Goal: Task Accomplishment & Management: Use online tool/utility

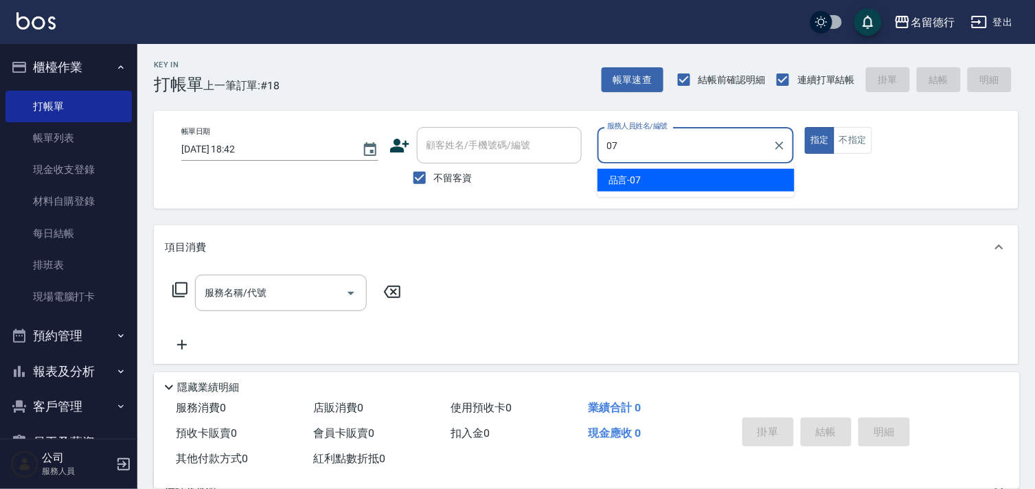
click at [672, 177] on div "品言 -07" at bounding box center [696, 180] width 197 height 23
type input "品言-07"
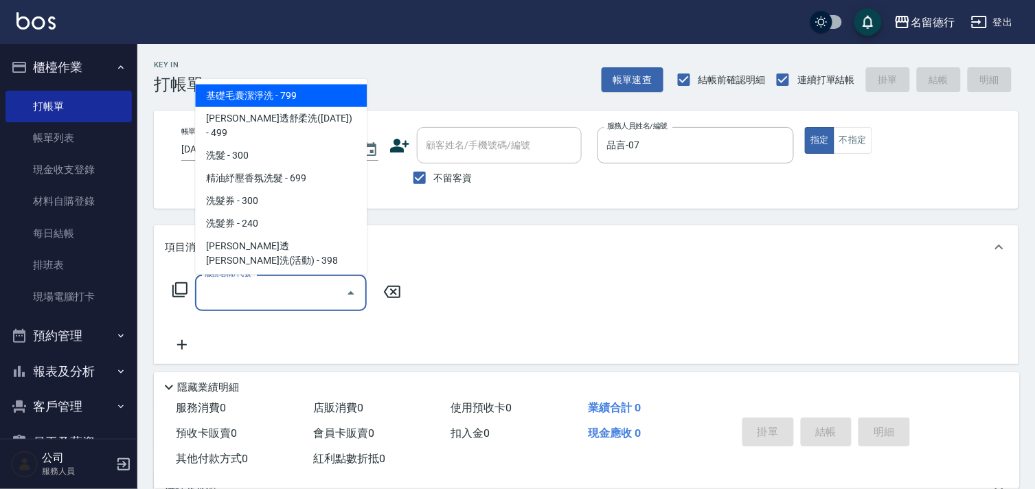
click at [236, 293] on div "服務名稱/代號 服務名稱/代號" at bounding box center [281, 293] width 172 height 36
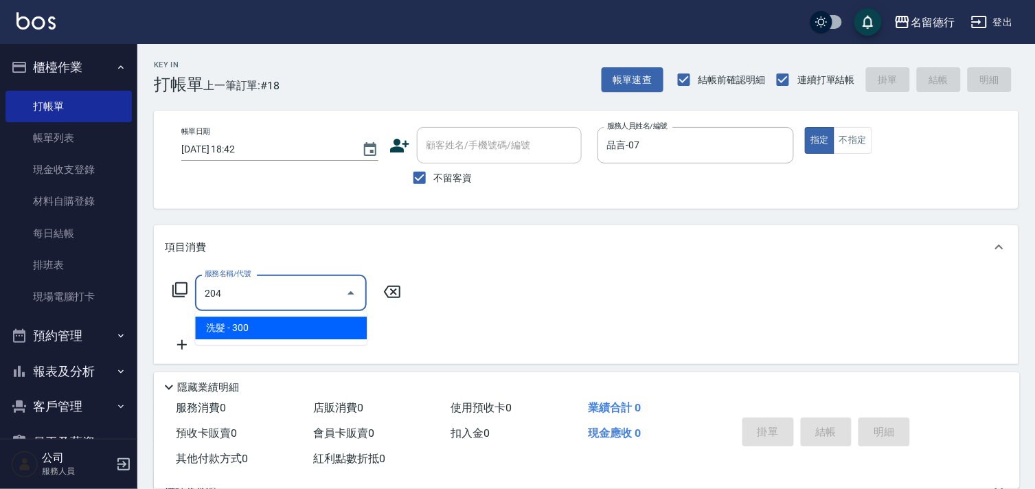
click at [240, 334] on span "洗髮 - 300" at bounding box center [281, 328] width 172 height 23
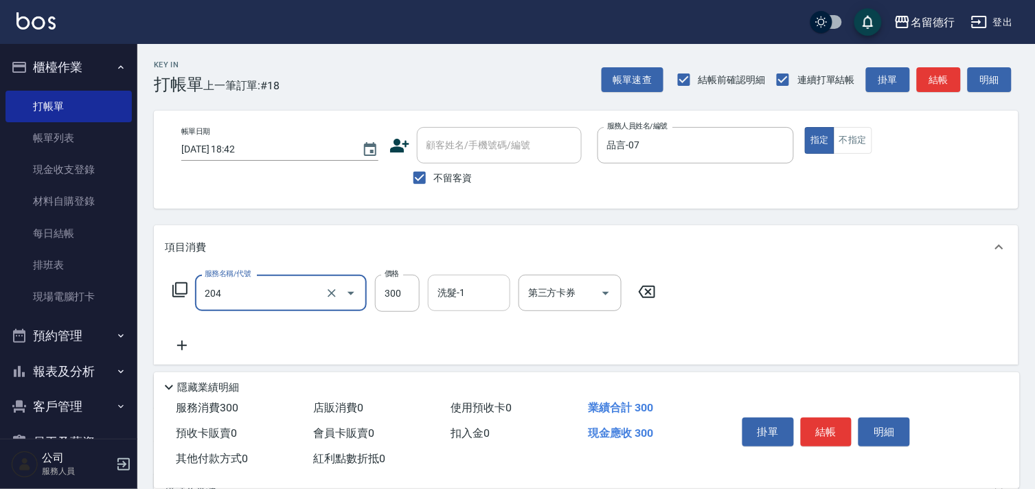
click at [429, 284] on div "洗髮-1" at bounding box center [469, 293] width 82 height 36
type input "洗髮(204)"
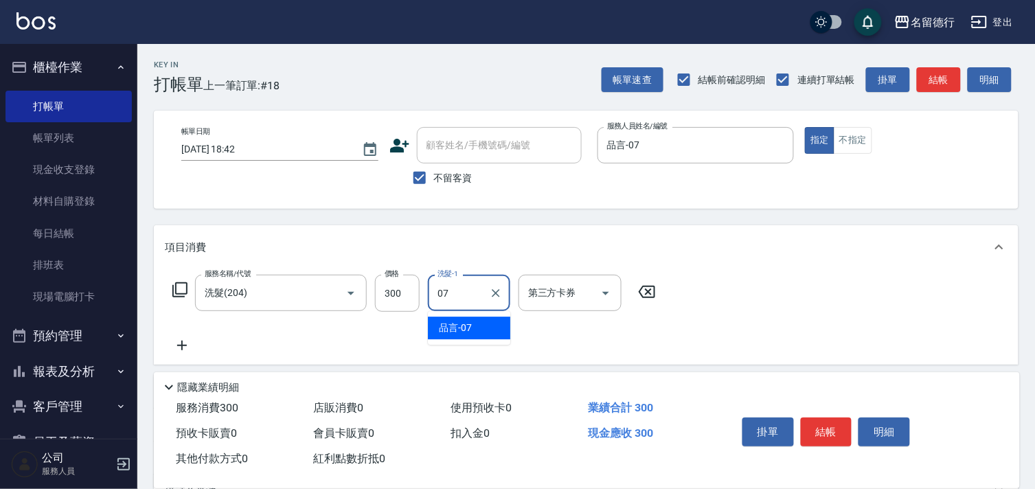
click at [464, 326] on span "品言 -07" at bounding box center [455, 328] width 33 height 14
type input "品言-07"
click at [180, 341] on icon at bounding box center [182, 345] width 34 height 16
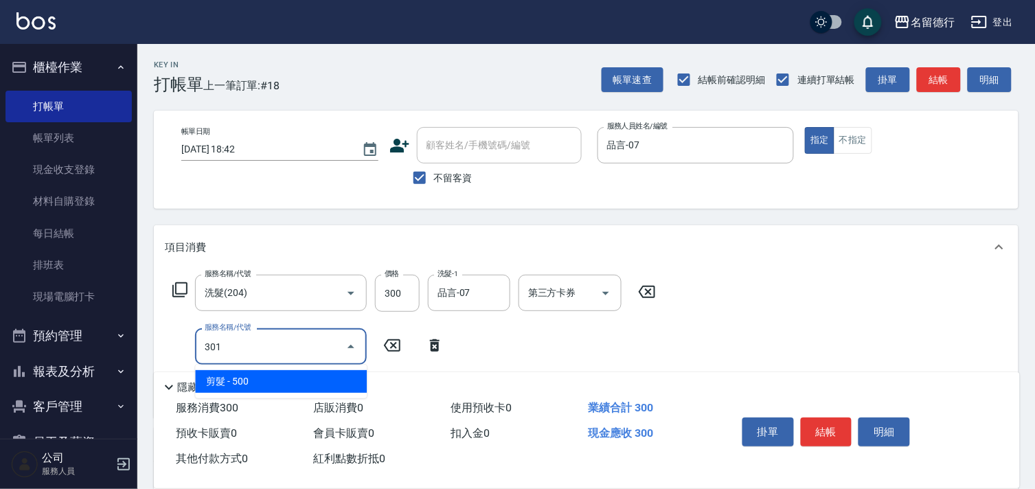
click at [291, 380] on span "剪髮 - 500" at bounding box center [281, 381] width 172 height 23
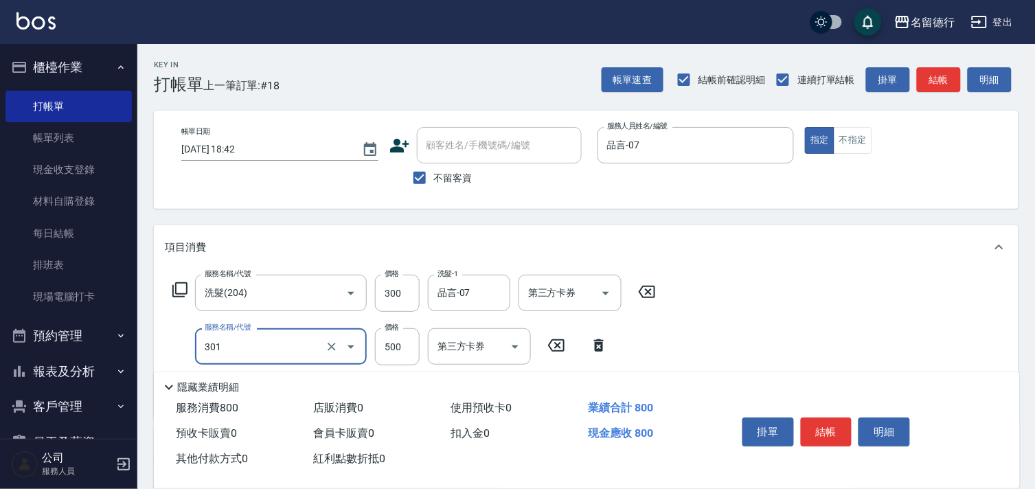
type input "剪髮(301)"
click at [820, 328] on div "服務名稱/代號 洗髮(204) 服務名稱/代號 價格 300 價格 洗髮-1 品言-07 洗髮-1 第三方卡券 第三方卡券 服務名稱/代號 剪髮(301) 服…" at bounding box center [586, 343] width 865 height 149
click at [821, 421] on button "結帳" at bounding box center [827, 432] width 52 height 29
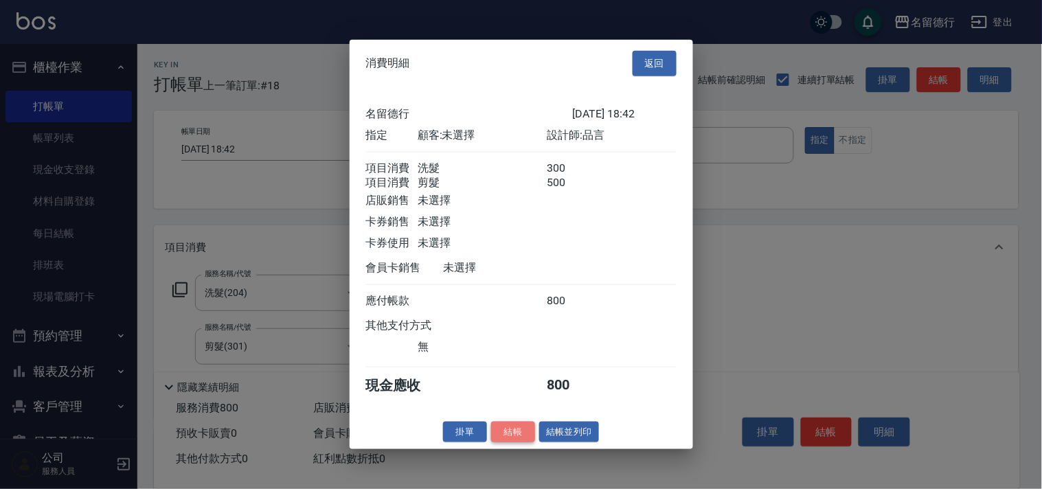
click at [507, 442] on button "結帳" at bounding box center [513, 431] width 44 height 21
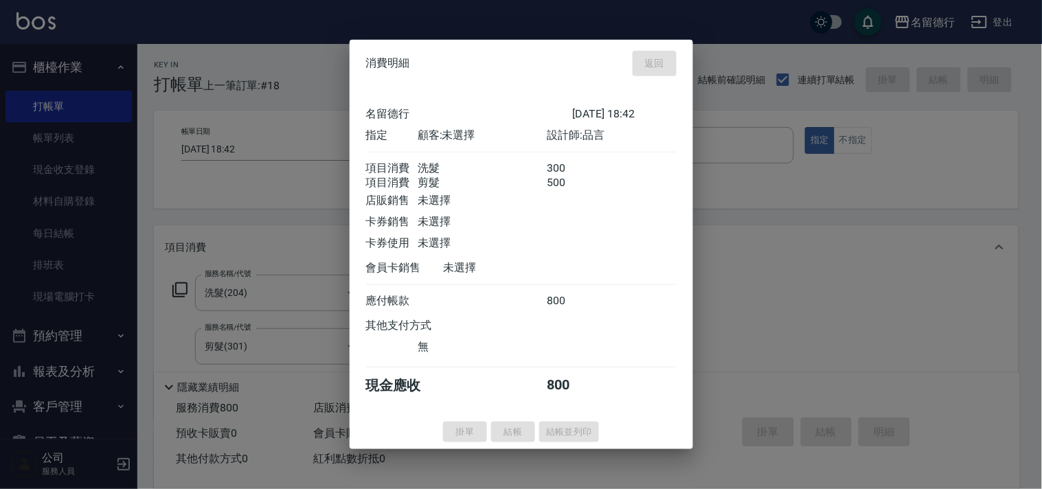
type input "2025/10/07 19:53"
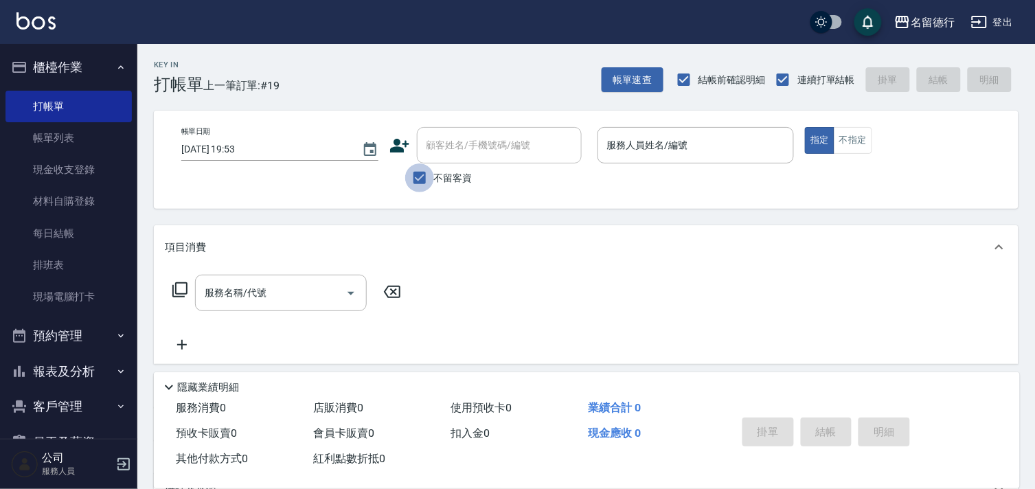
click at [420, 181] on input "不留客資" at bounding box center [419, 177] width 29 height 29
checkbox input "false"
click at [465, 147] on div "顧客姓名/手機號碼/編號 顧客姓名/手機號碼/編號" at bounding box center [499, 145] width 165 height 36
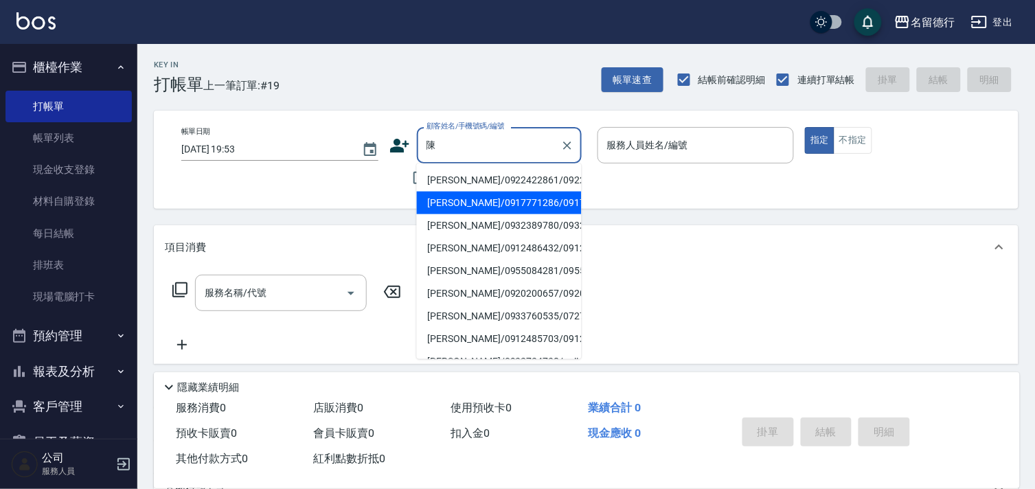
click at [465, 214] on li "陳慧媚/0917771286/0917771286" at bounding box center [499, 203] width 165 height 23
type input "陳慧媚/0917771286/0917771286"
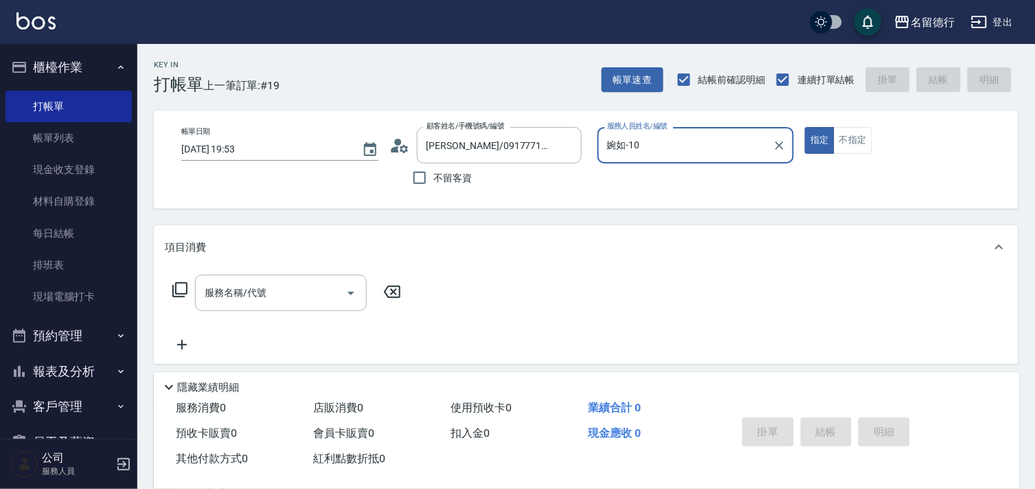
click at [613, 146] on input "婉如-10" at bounding box center [686, 145] width 164 height 24
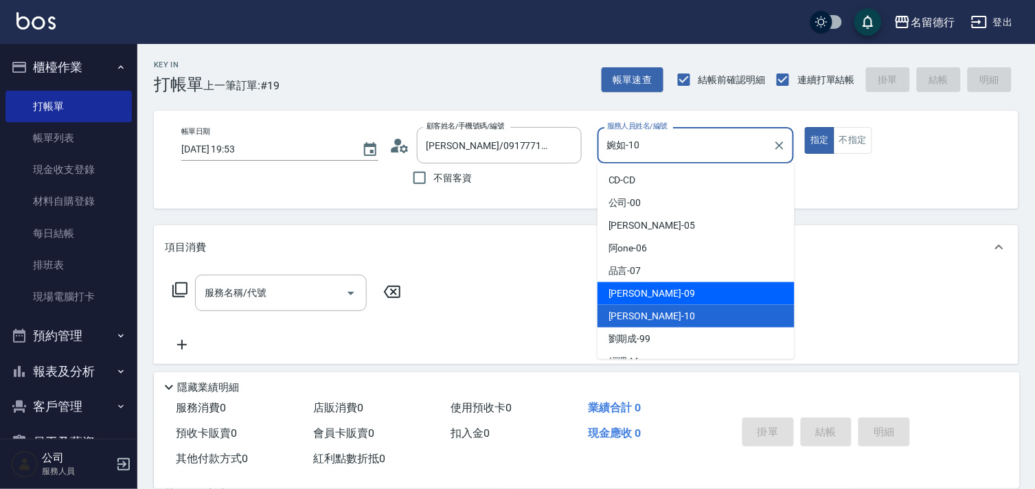
click at [611, 285] on div "TINA -09" at bounding box center [696, 293] width 197 height 23
type input "TINA-09"
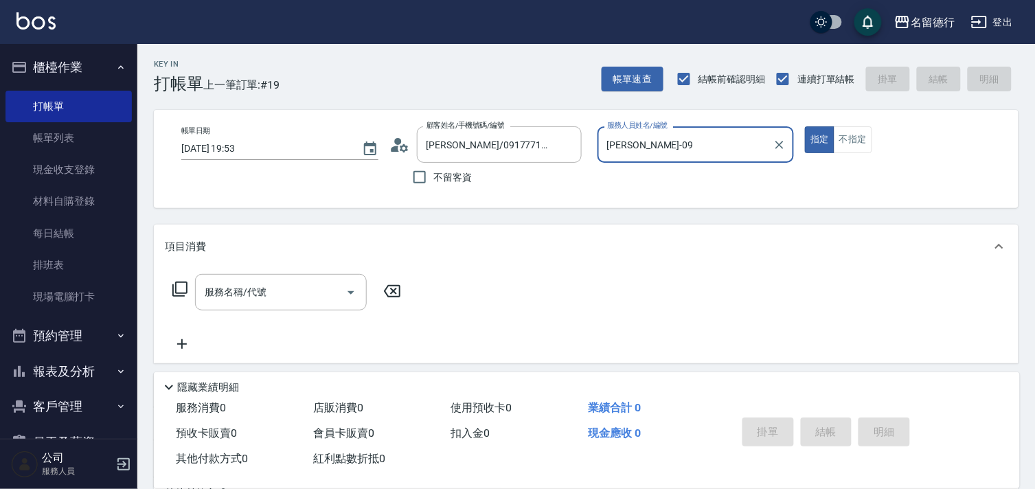
scroll to position [152, 0]
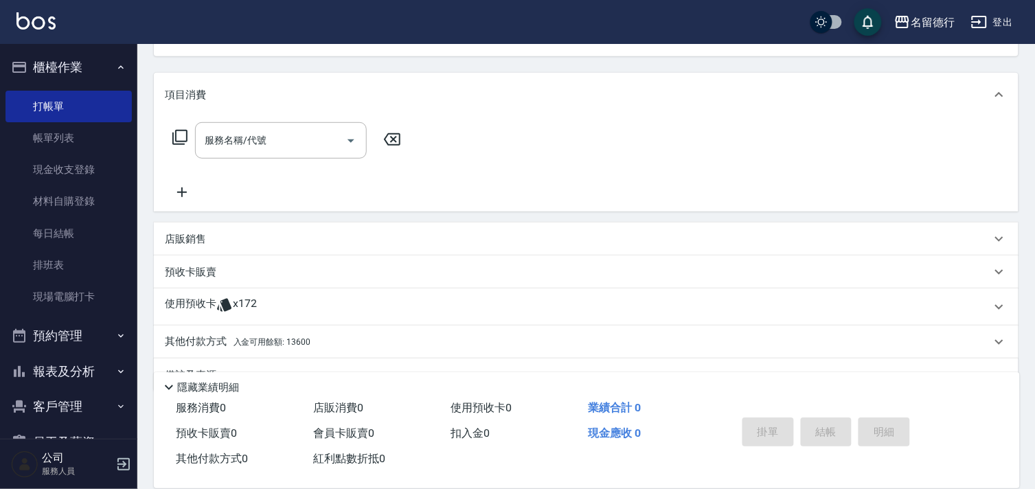
click at [185, 301] on p "使用預收卡" at bounding box center [191, 307] width 52 height 21
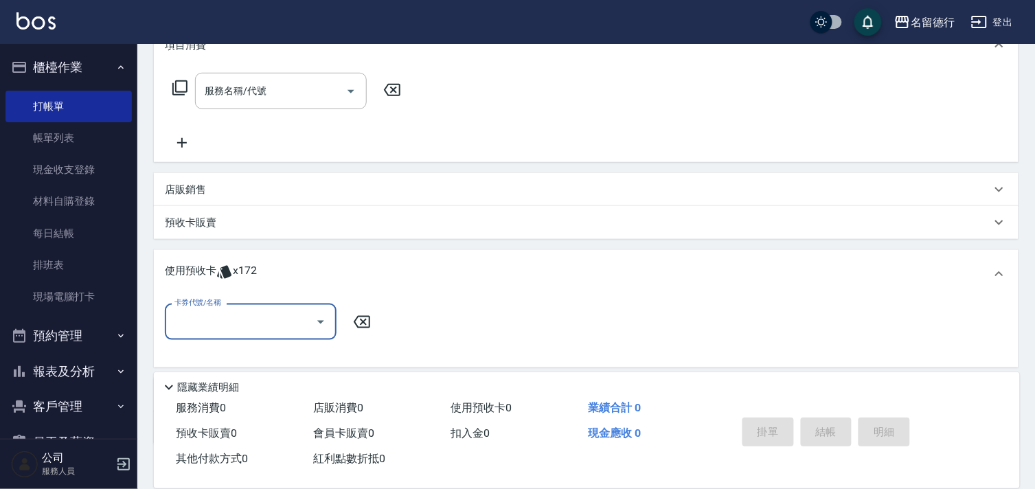
scroll to position [0, 0]
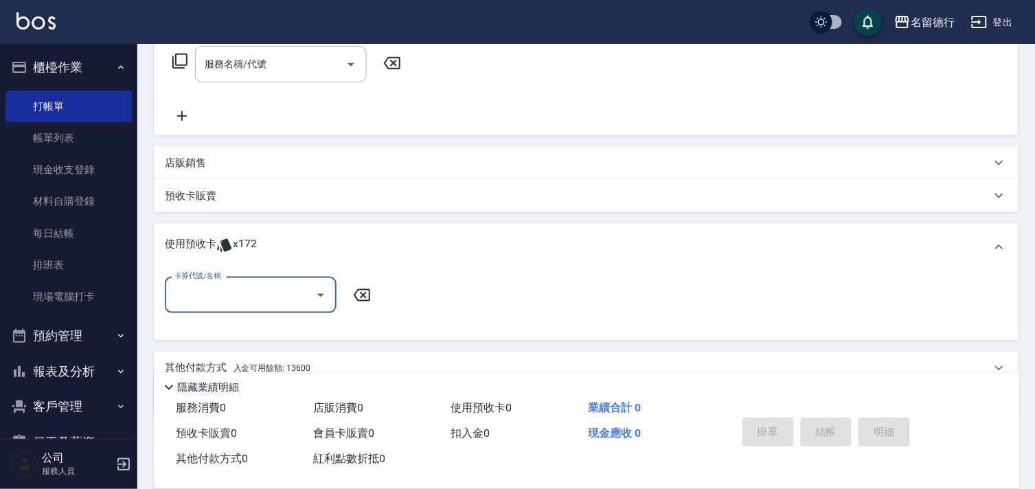
click at [194, 287] on input "卡券代號/名稱" at bounding box center [240, 295] width 139 height 24
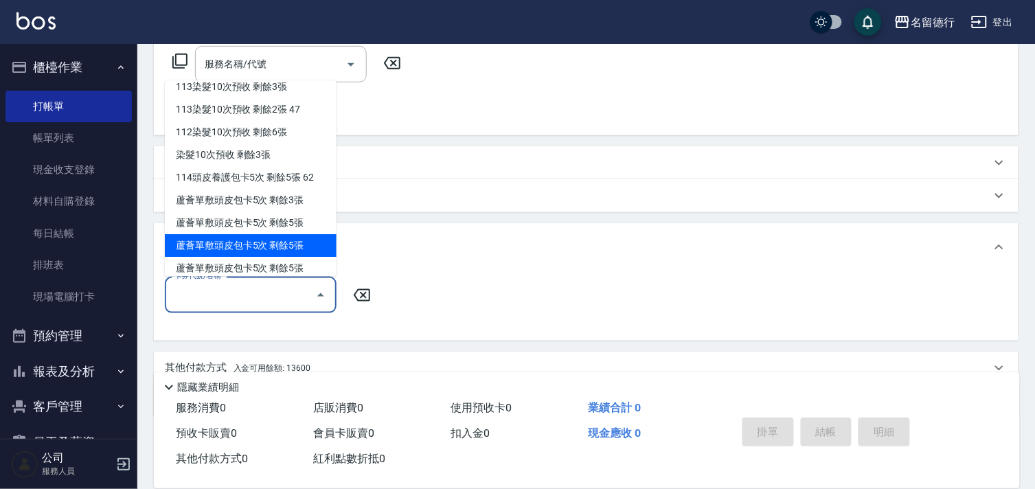
scroll to position [381, 0]
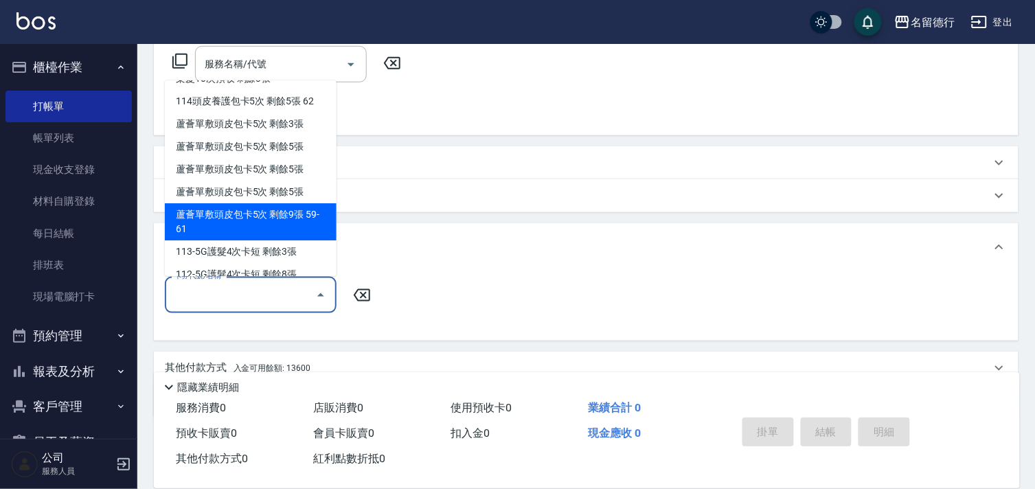
click at [212, 224] on div "蘆薈單敷頭皮包卡5次 剩餘9張 59-61" at bounding box center [251, 222] width 172 height 37
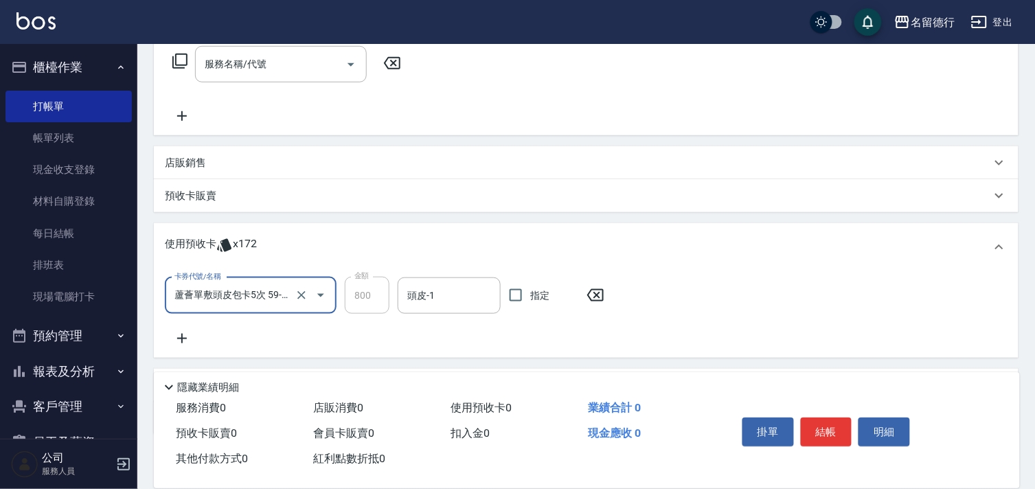
type input "蘆薈單敷頭皮包卡5次 59-61"
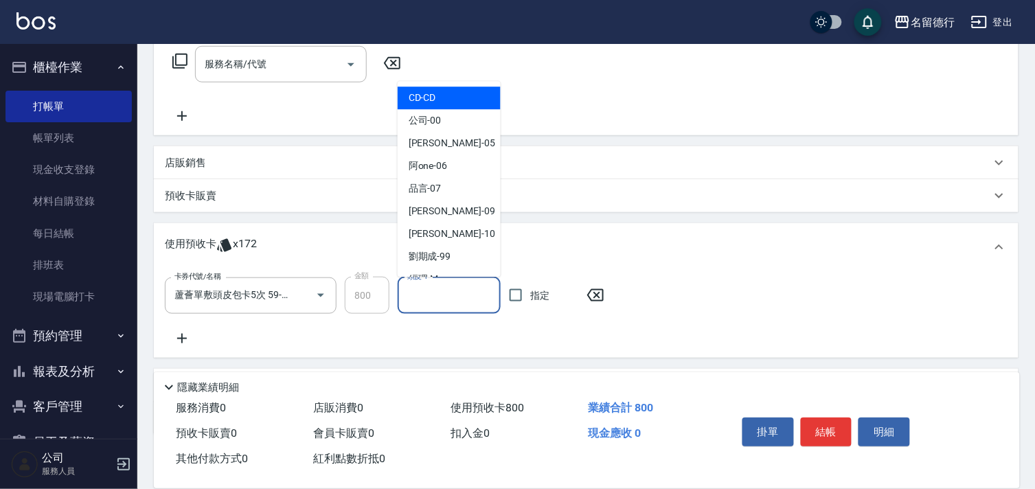
click at [414, 283] on div "頭皮-1 頭皮-1" at bounding box center [449, 296] width 103 height 36
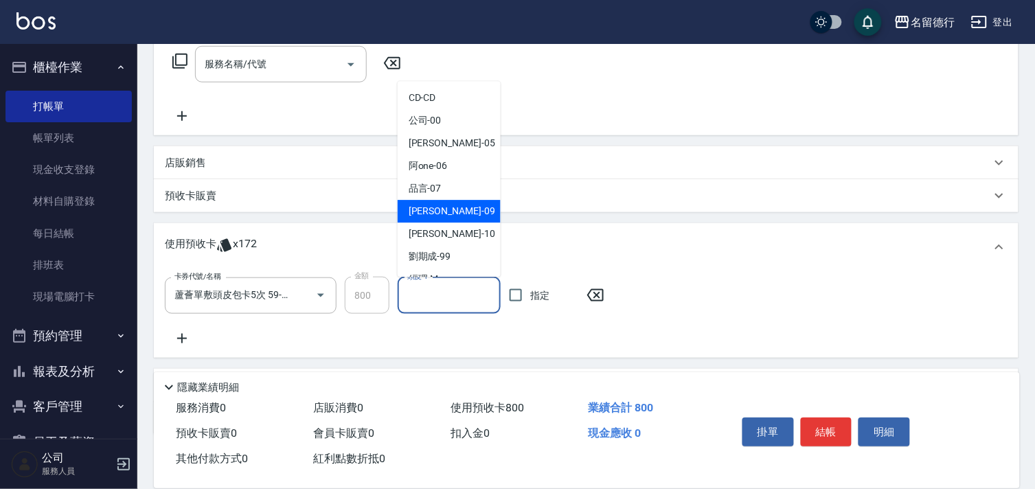
click at [422, 213] on span "TINA -09" at bounding box center [452, 212] width 87 height 14
type input "TINA-09"
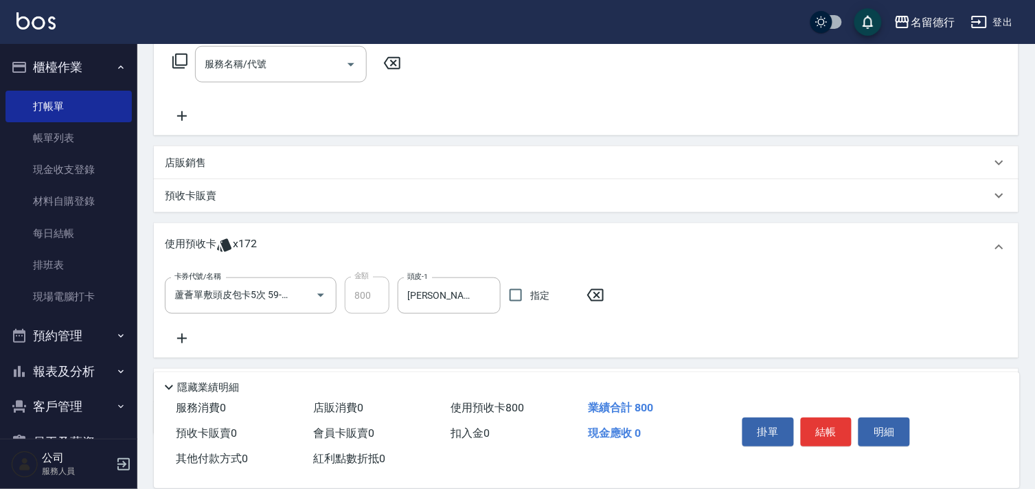
click at [181, 339] on icon at bounding box center [182, 339] width 10 height 10
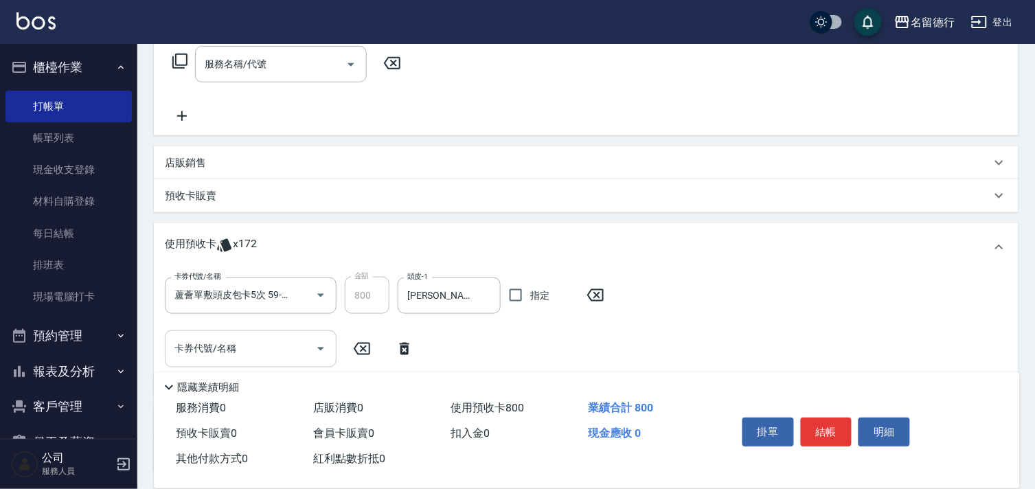
click at [194, 340] on input "卡券代號/名稱" at bounding box center [240, 349] width 139 height 24
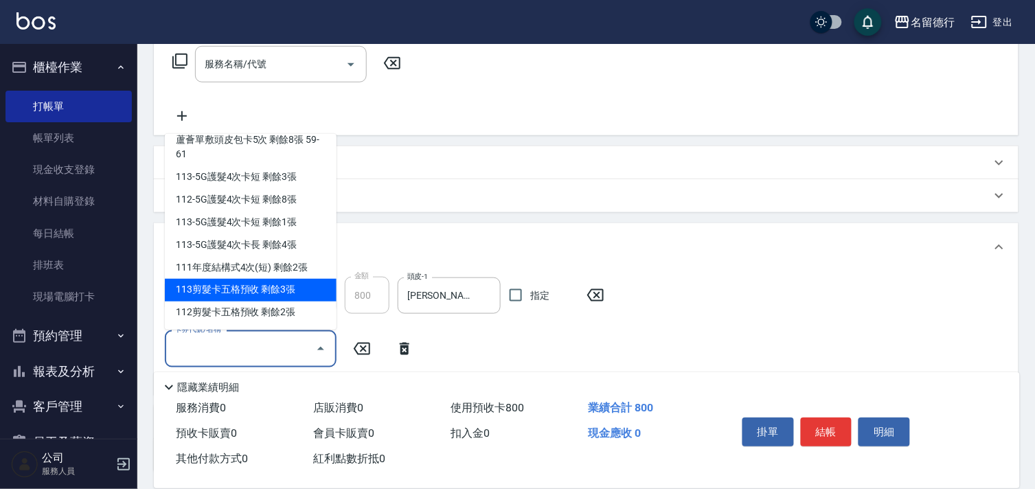
scroll to position [357, 0]
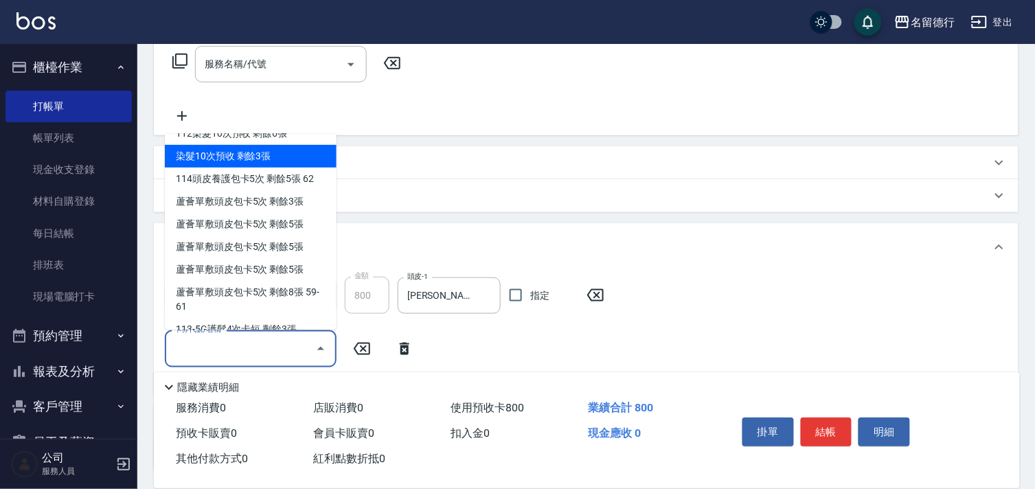
click at [243, 159] on div "染髮10次預收 剩餘3張" at bounding box center [251, 156] width 172 height 23
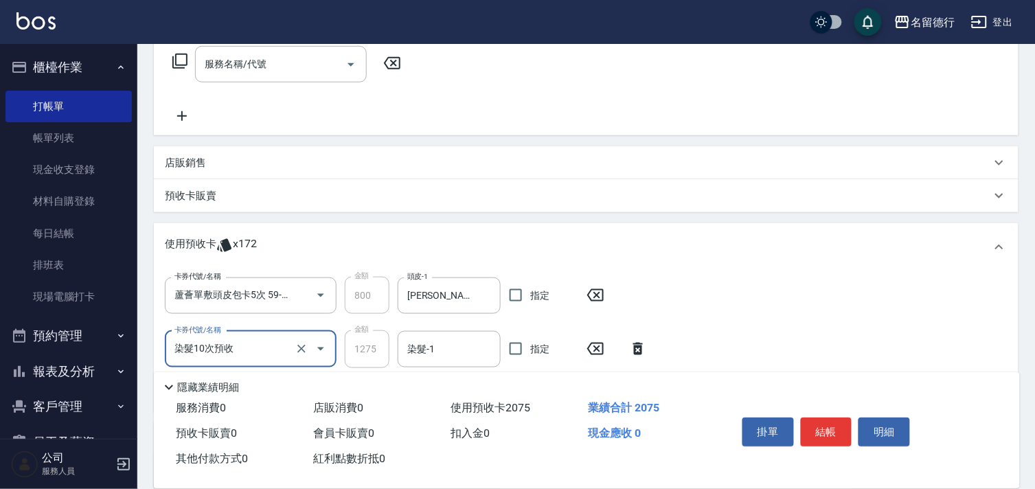
click at [234, 347] on input "染髮10次預收" at bounding box center [231, 349] width 121 height 24
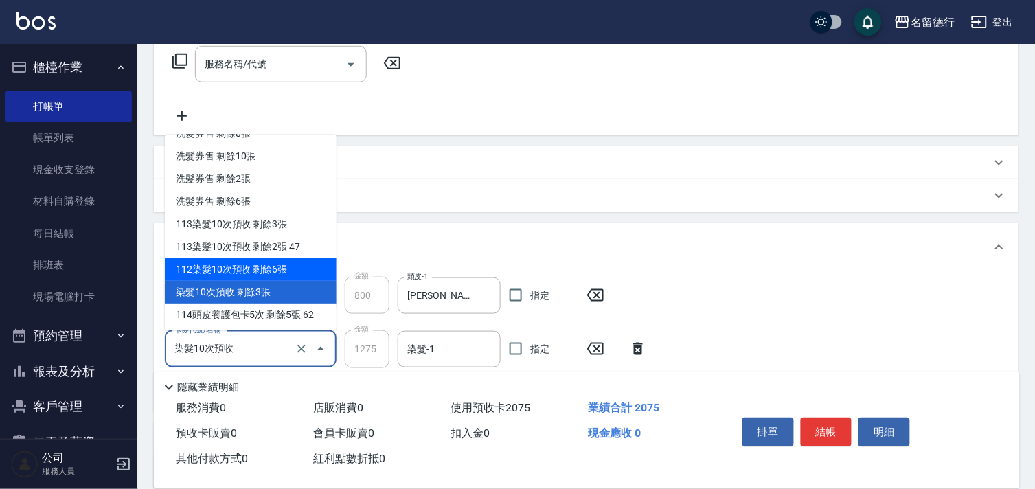
scroll to position [229, 0]
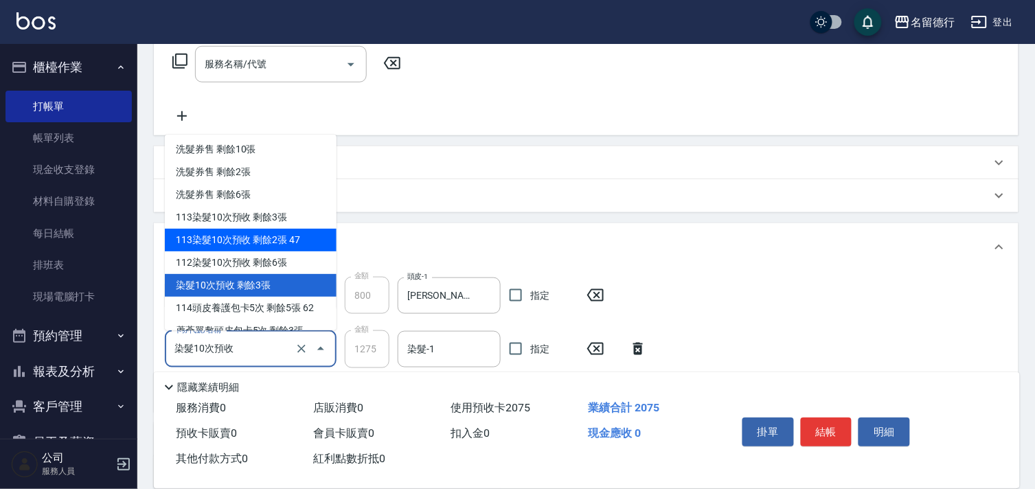
click at [223, 237] on div "113染髮10次預收 剩餘2張 47" at bounding box center [251, 240] width 172 height 23
type input "113染髮10次預收 47"
type input "800"
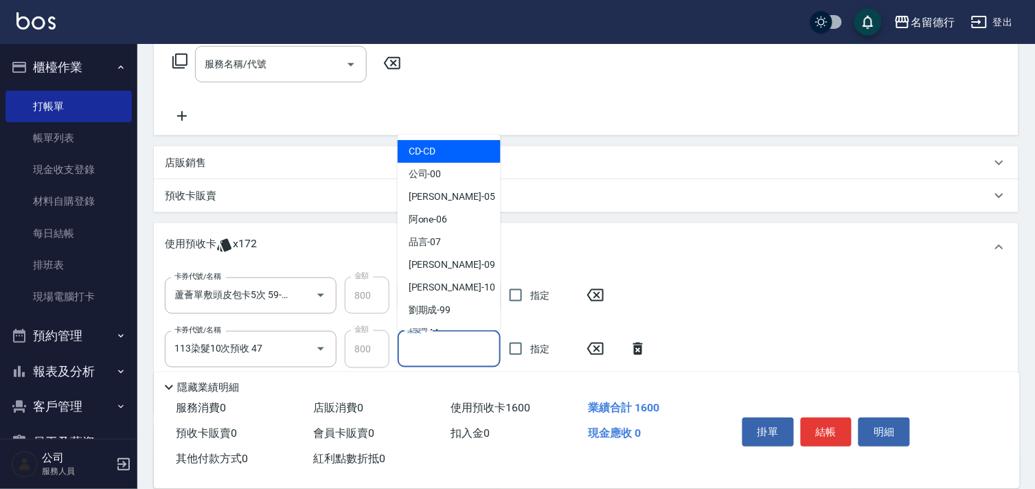
click at [438, 359] on input "染髮-1" at bounding box center [449, 349] width 91 height 24
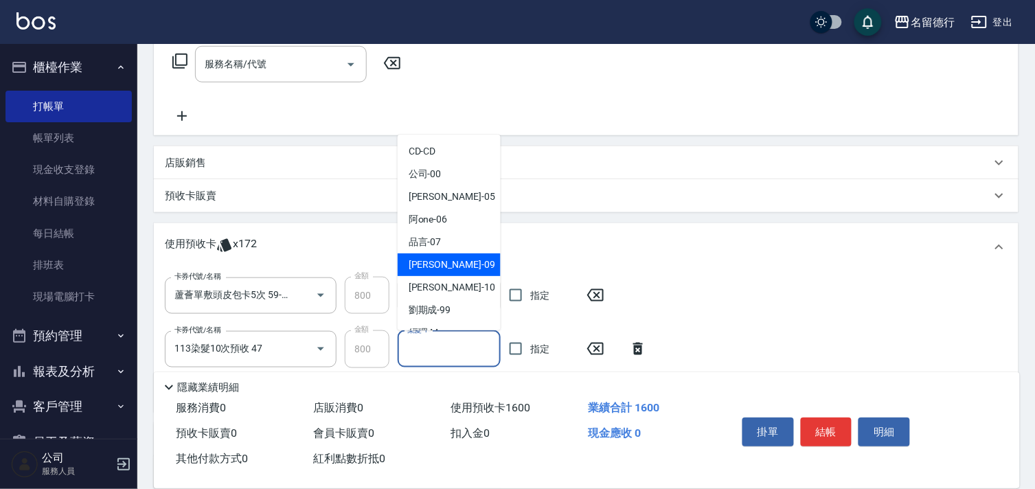
click at [424, 267] on span "TINA -09" at bounding box center [452, 265] width 87 height 14
type input "TINA-09"
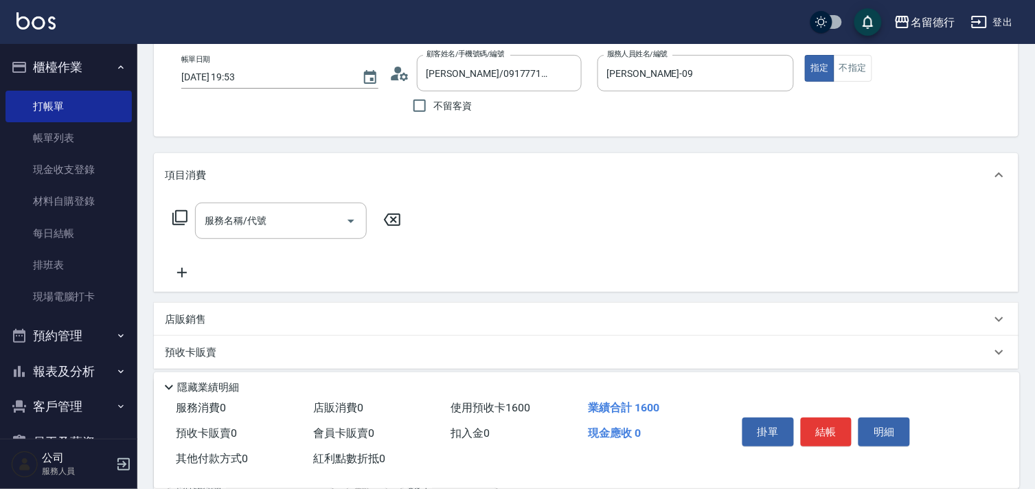
scroll to position [0, 0]
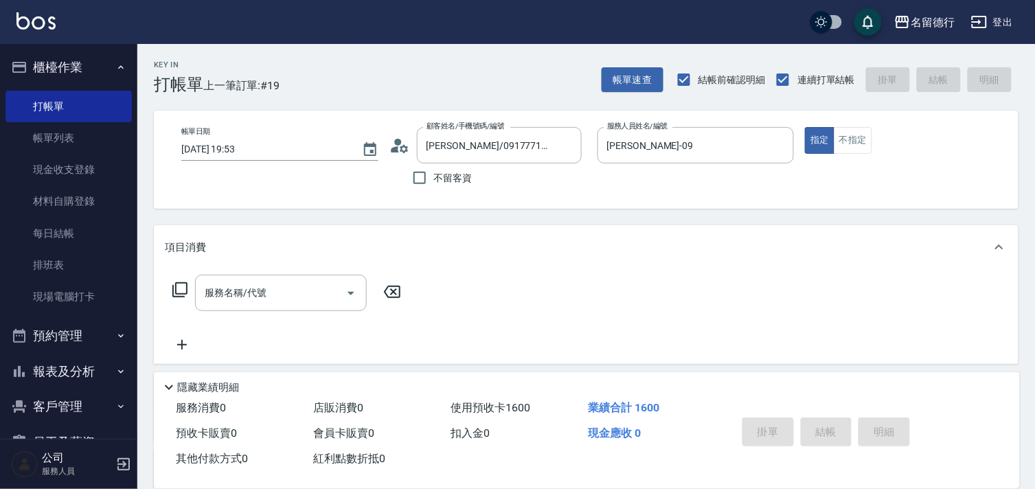
type input "2025/10/07 20:14"
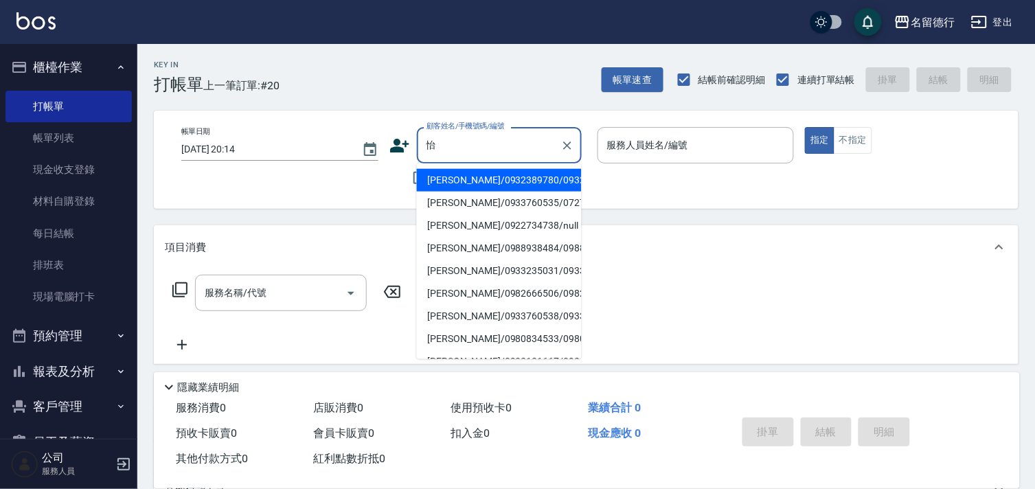
click at [476, 237] on li "陳怡妏/0922734738/null" at bounding box center [499, 225] width 165 height 23
type input "陳怡妏/0922734738/null"
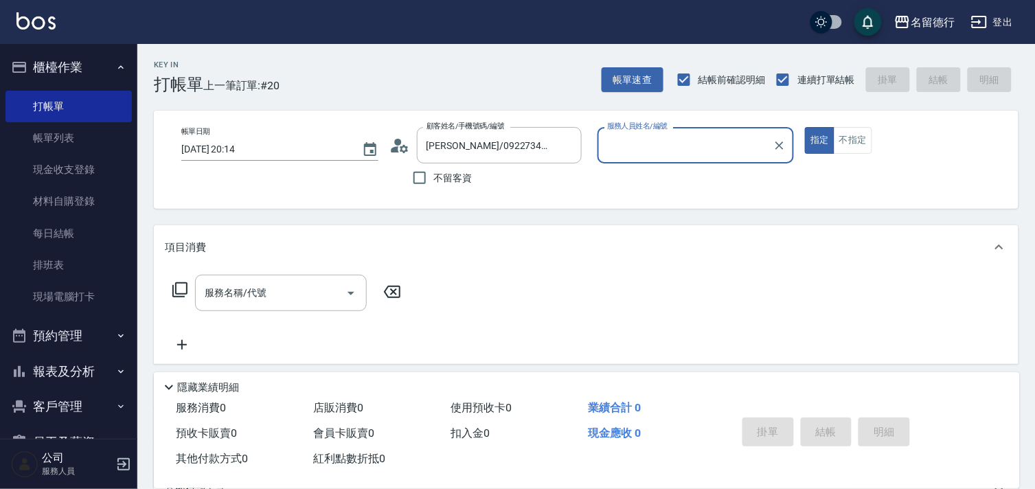
type input "婉如-10"
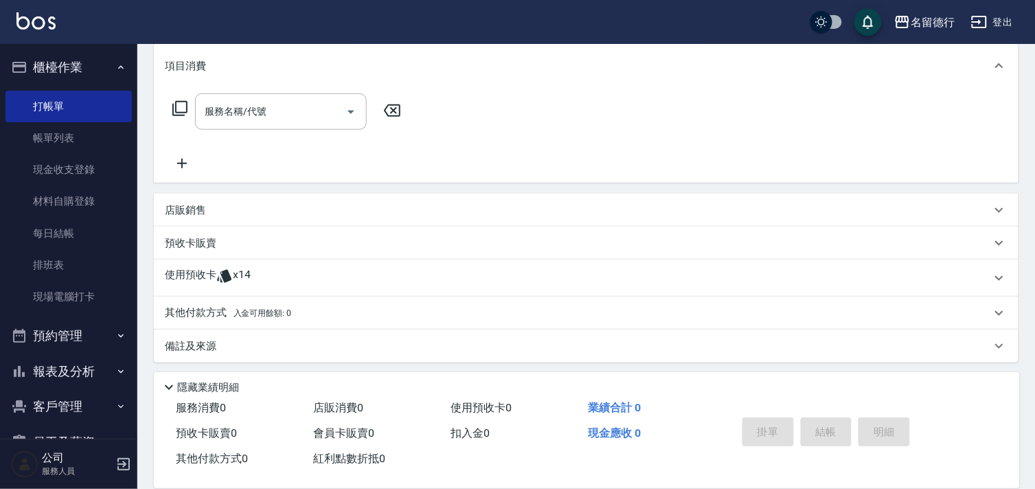
scroll to position [184, 0]
click at [196, 267] on p "使用預收卡" at bounding box center [191, 275] width 52 height 21
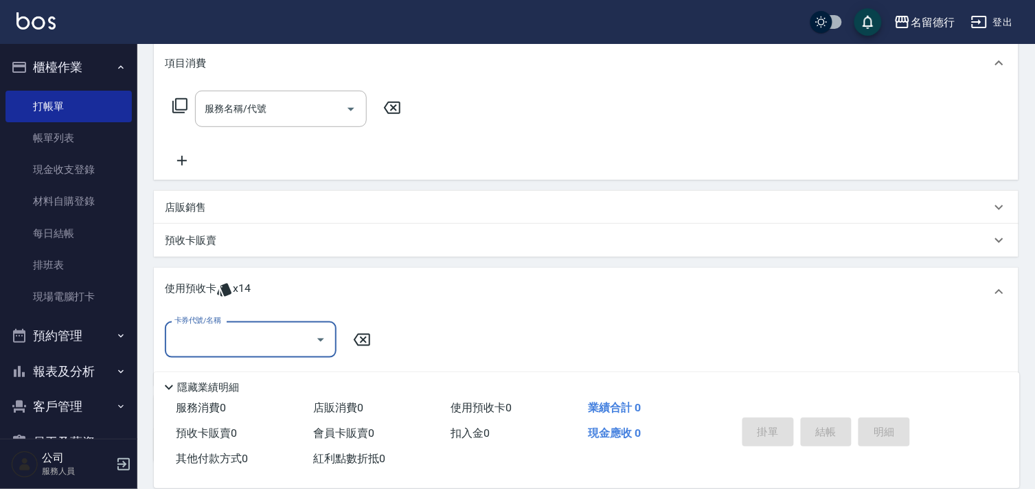
scroll to position [0, 0]
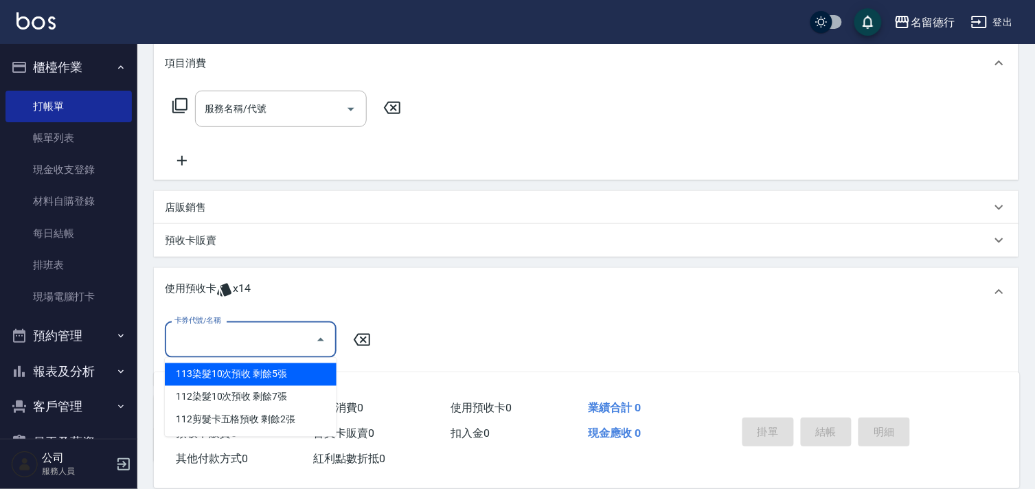
click at [207, 340] on input "卡券代號/名稱" at bounding box center [240, 340] width 139 height 24
click at [207, 374] on div "113染髮10次預收 剩餘5張" at bounding box center [251, 374] width 172 height 23
type input "113染髮10次預收"
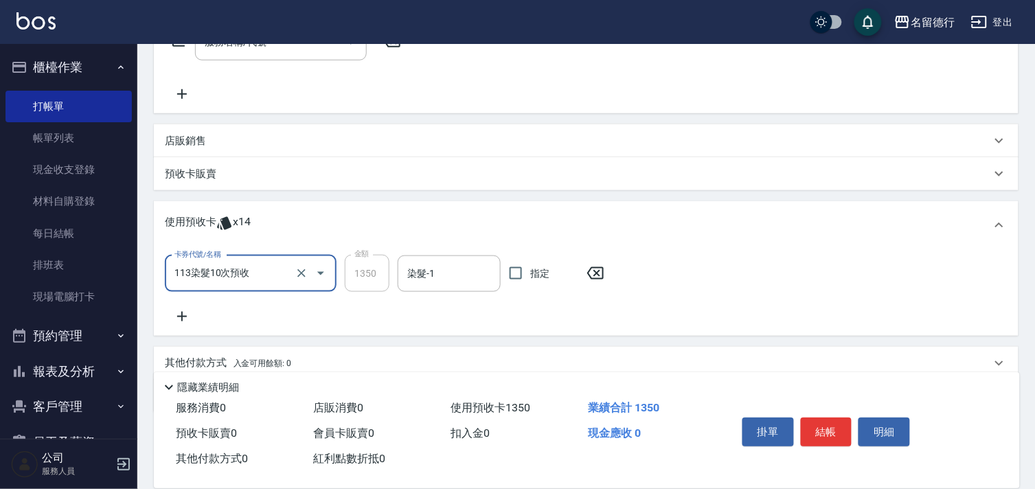
scroll to position [304, 0]
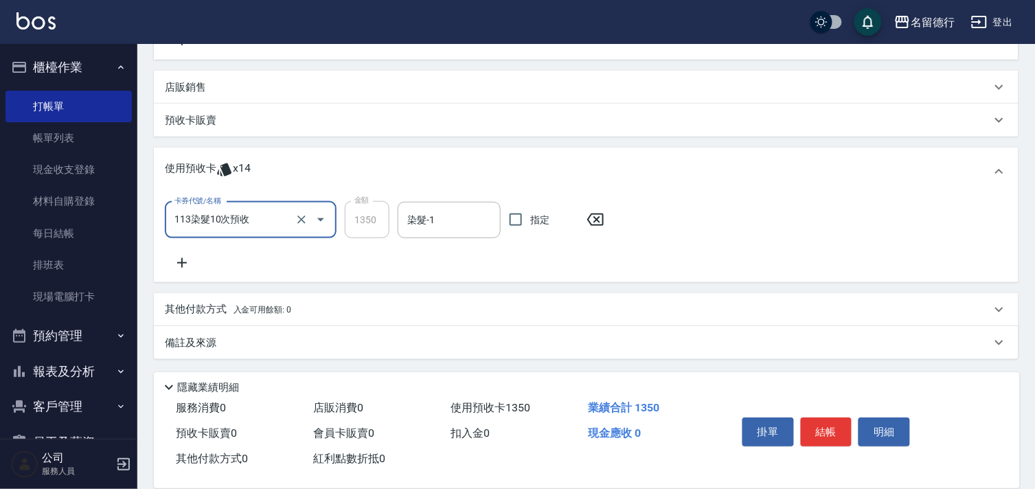
click at [181, 256] on icon at bounding box center [182, 263] width 34 height 16
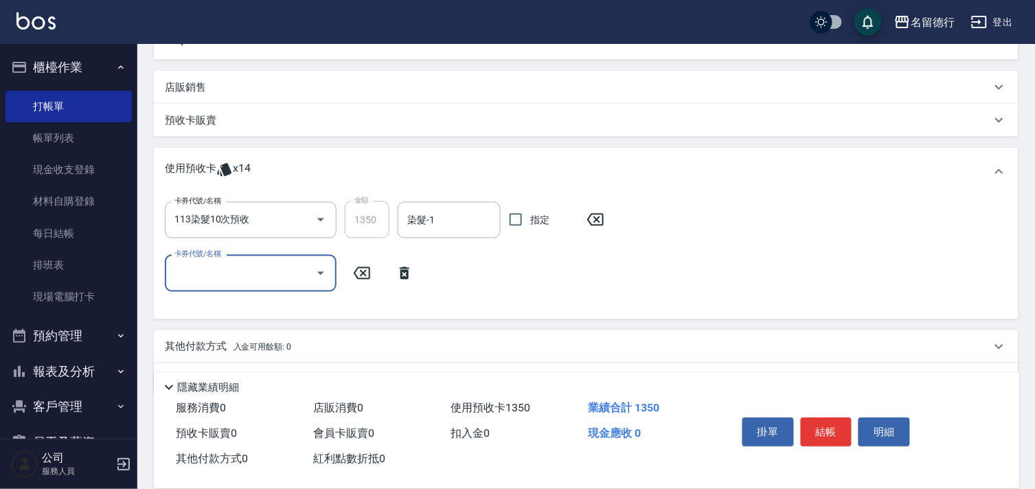
click at [190, 266] on input "卡券代號/名稱" at bounding box center [240, 273] width 139 height 24
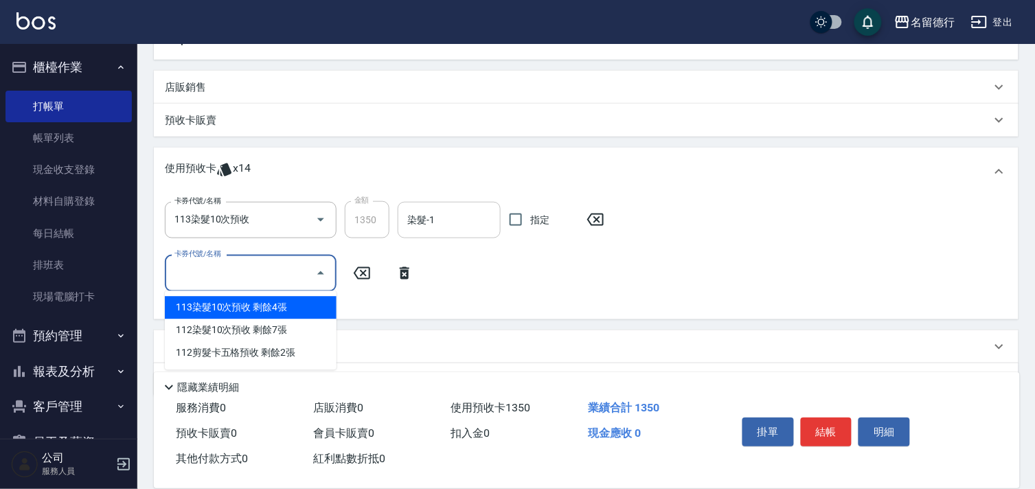
click at [448, 214] on input "染髮-1" at bounding box center [449, 220] width 91 height 24
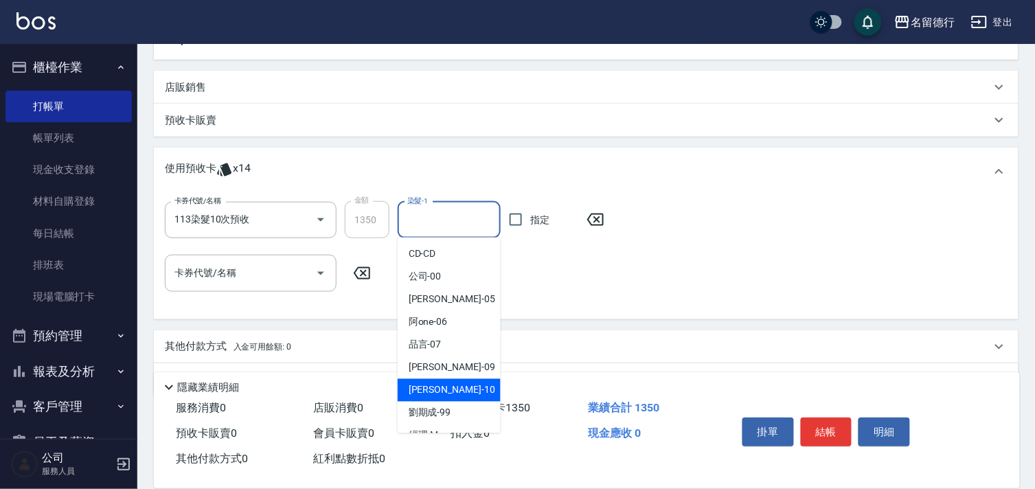
click at [435, 389] on span "婉如 -10" at bounding box center [452, 390] width 87 height 14
type input "婉如-10"
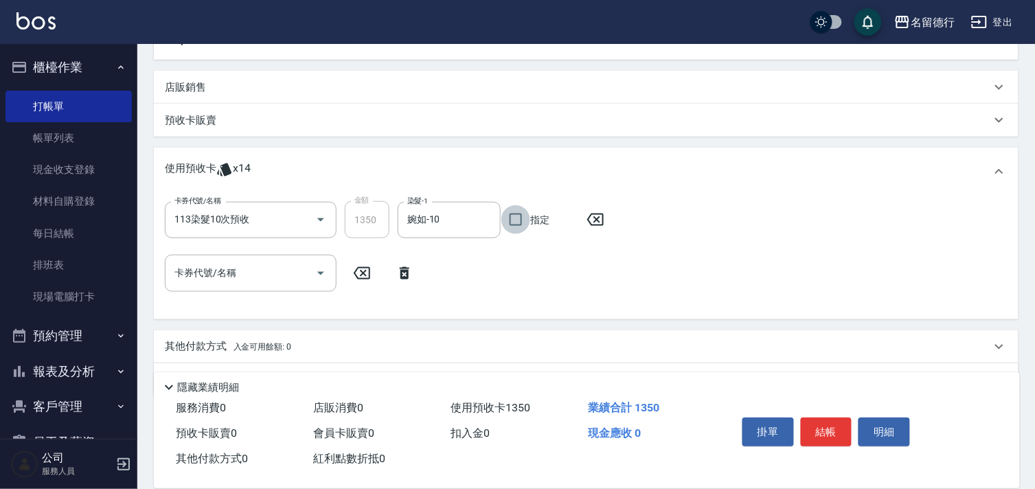
click at [515, 220] on input "指定" at bounding box center [515, 219] width 29 height 29
checkbox input "true"
click at [481, 174] on div "使用預收卡 x14" at bounding box center [578, 171] width 826 height 21
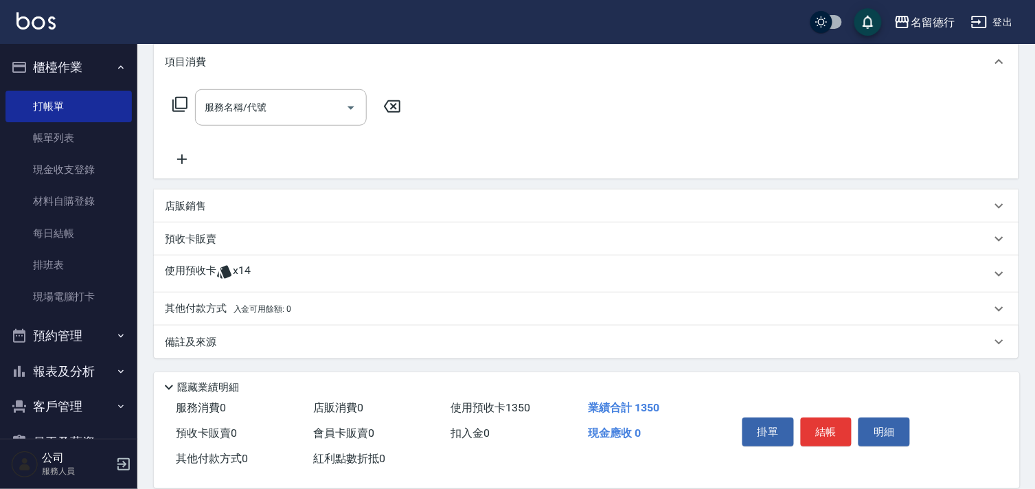
scroll to position [184, 0]
click at [239, 275] on span "x14" at bounding box center [242, 275] width 18 height 21
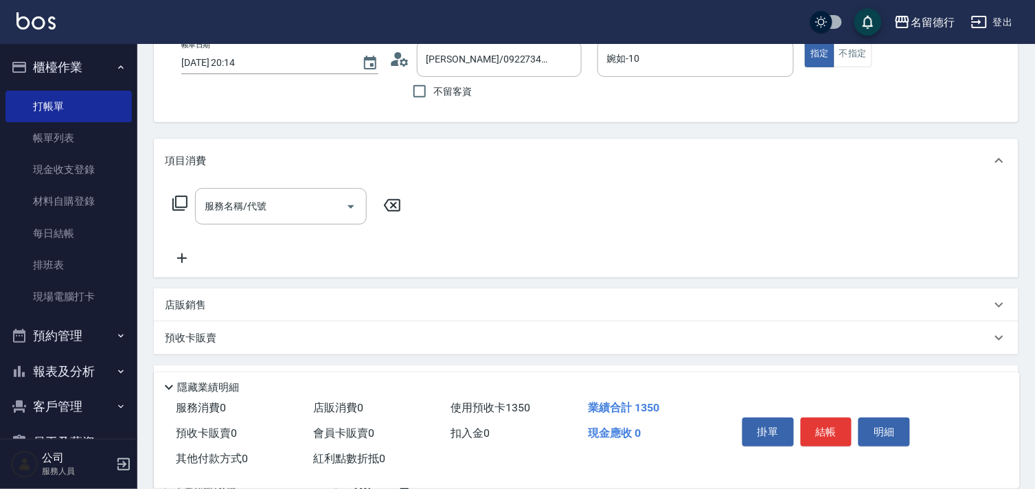
scroll to position [32, 0]
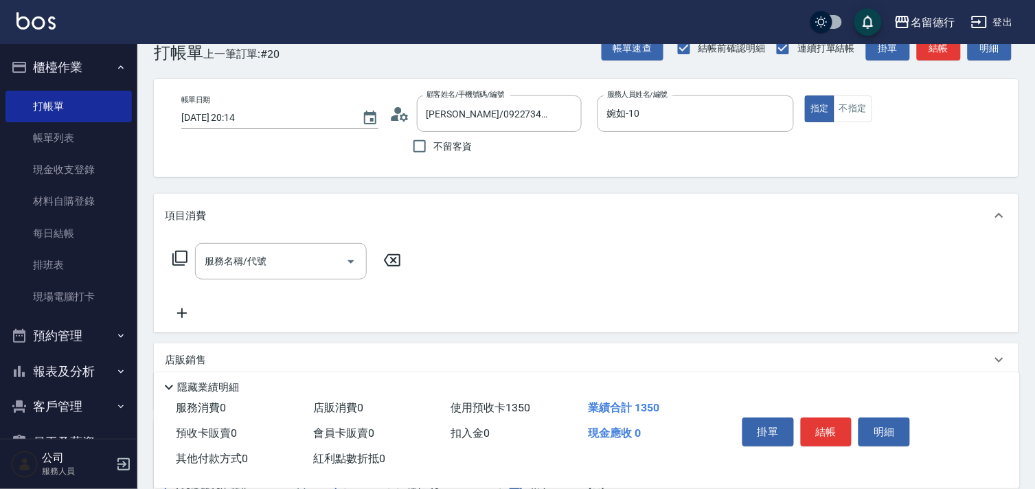
click at [181, 254] on icon at bounding box center [180, 258] width 16 height 16
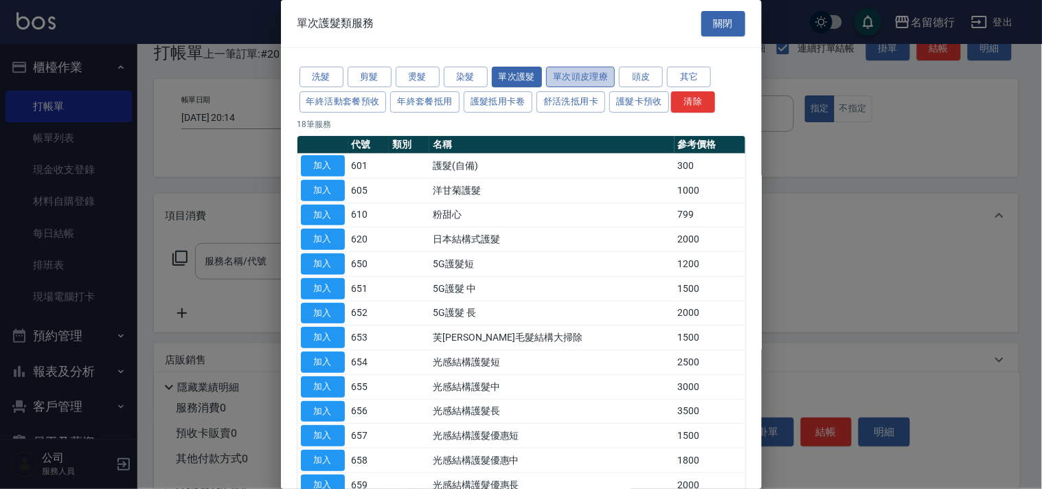
click at [558, 77] on button "單次頭皮理療" at bounding box center [580, 77] width 69 height 21
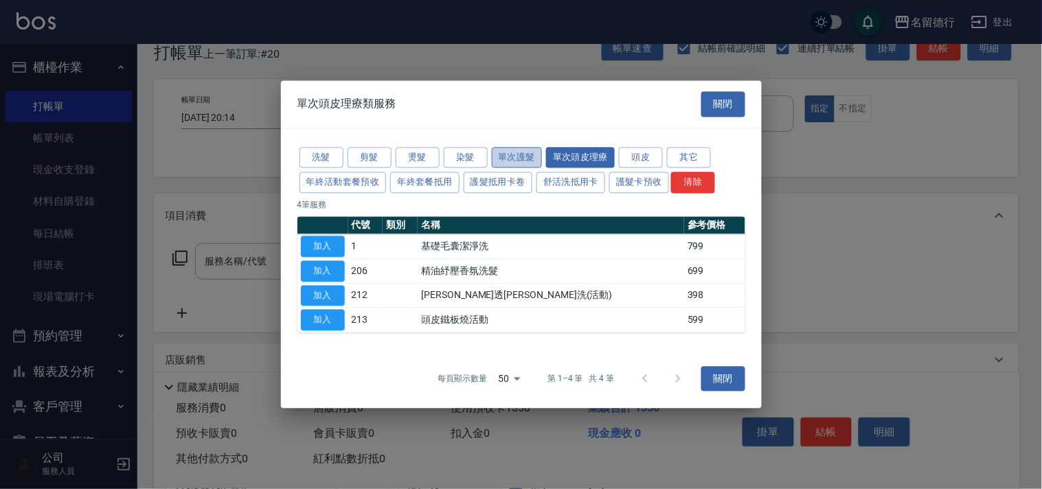
click at [506, 155] on button "單次護髮" at bounding box center [517, 157] width 51 height 21
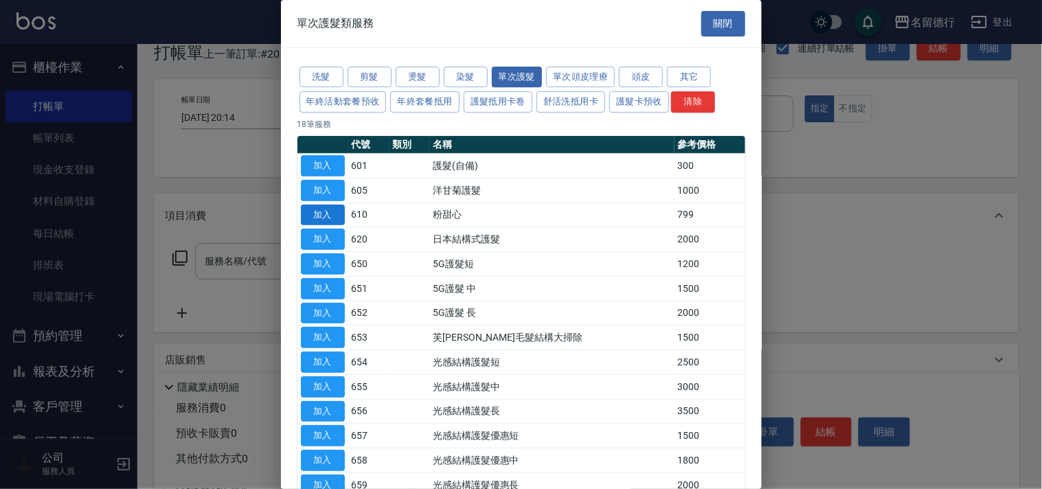
click at [316, 212] on button "加入" at bounding box center [323, 215] width 44 height 21
type input "粉甜心(610)"
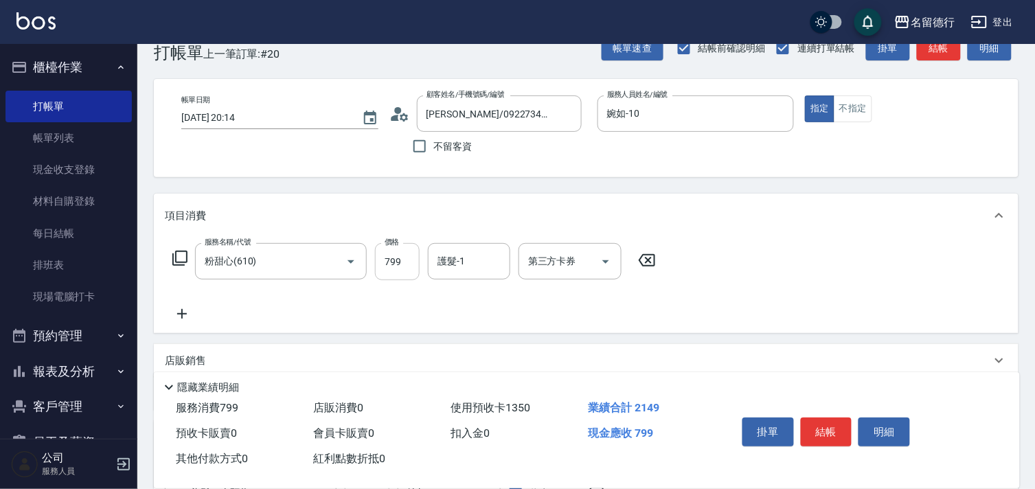
click at [403, 259] on input "799" at bounding box center [397, 261] width 45 height 37
type input "640"
type input "婉如-10"
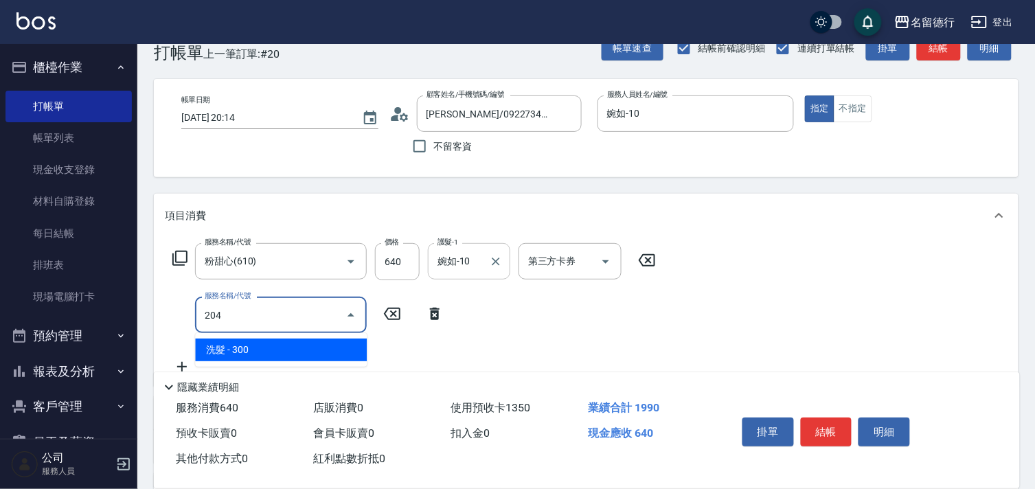
type input "洗髮(204)"
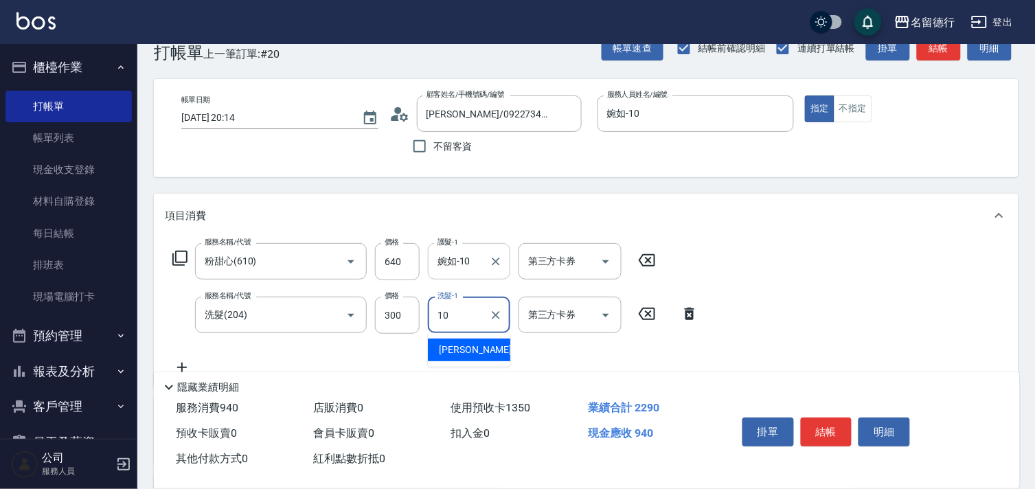
type input "婉如-10"
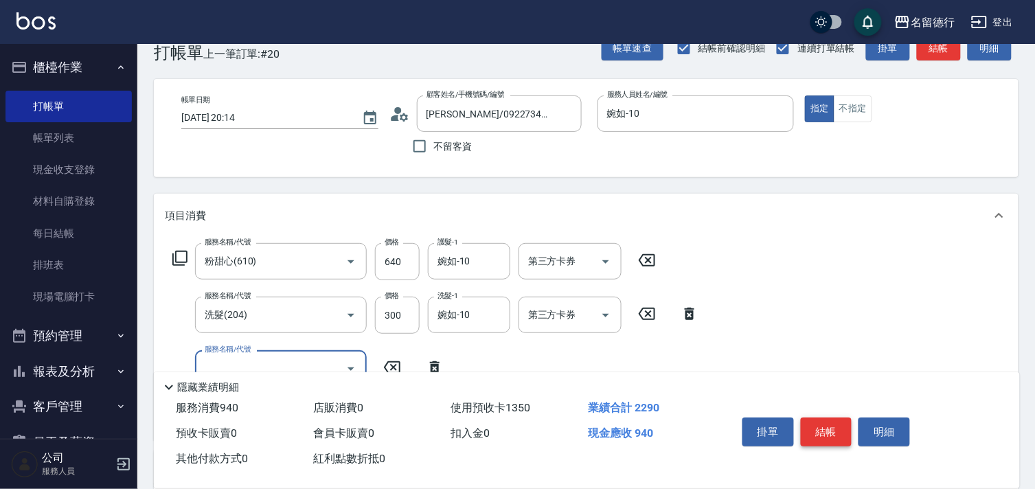
click at [828, 427] on button "結帳" at bounding box center [827, 432] width 52 height 29
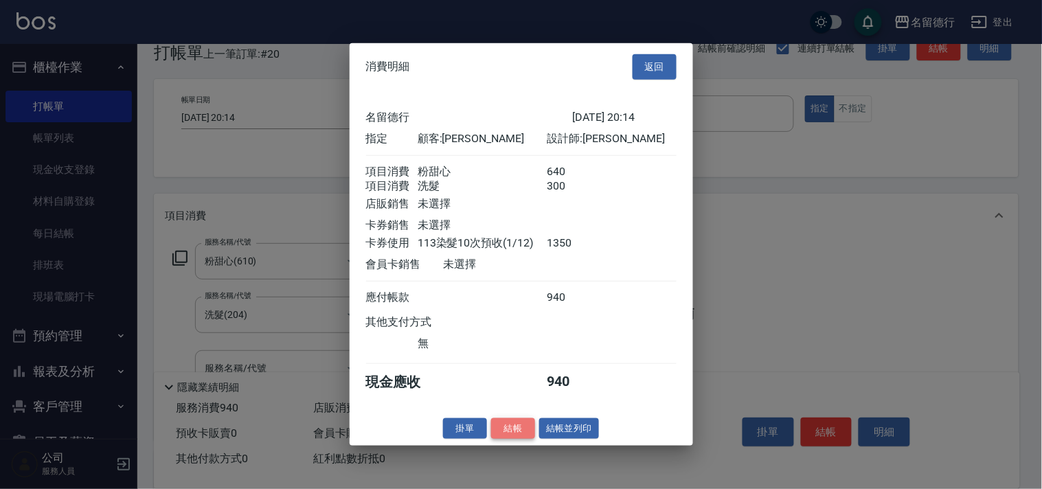
click at [510, 438] on button "結帳" at bounding box center [513, 428] width 44 height 21
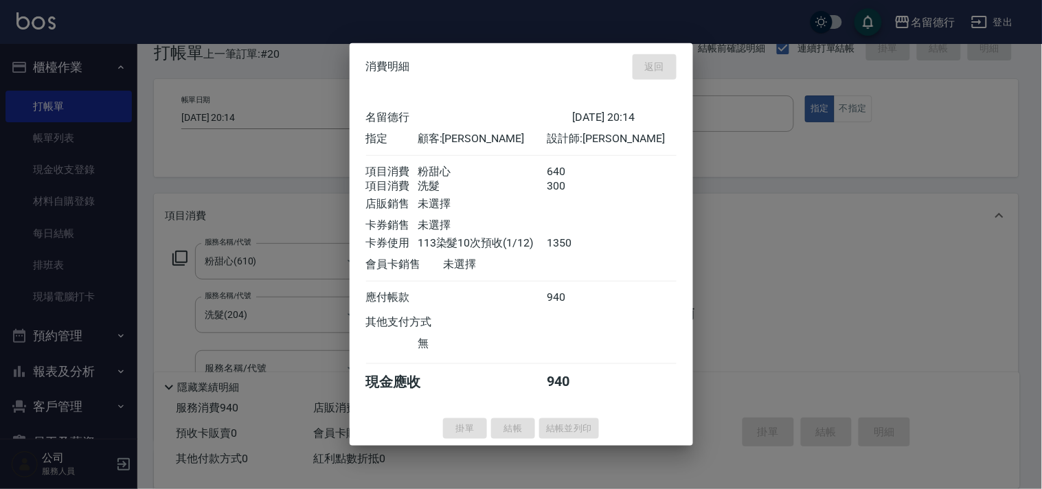
type input "2025/10/07 20:29"
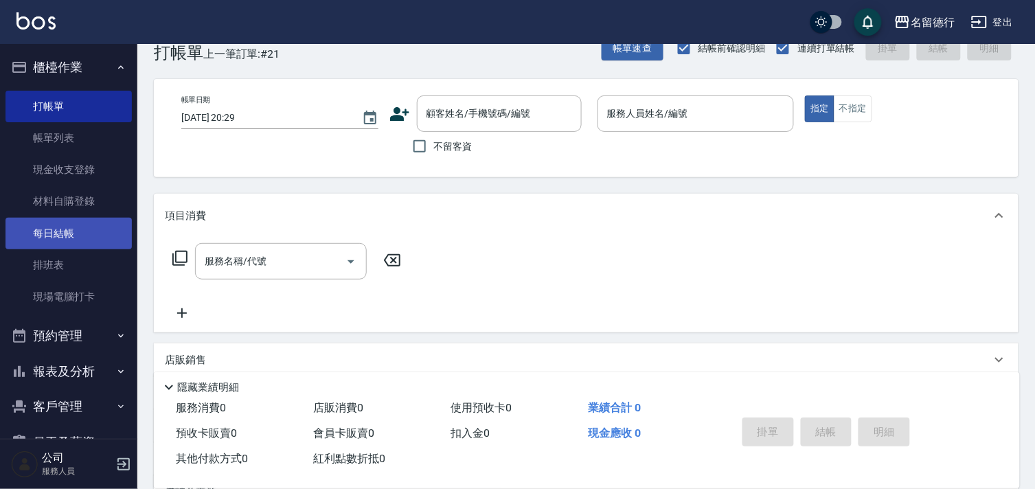
click at [54, 238] on link "每日結帳" at bounding box center [68, 234] width 126 height 32
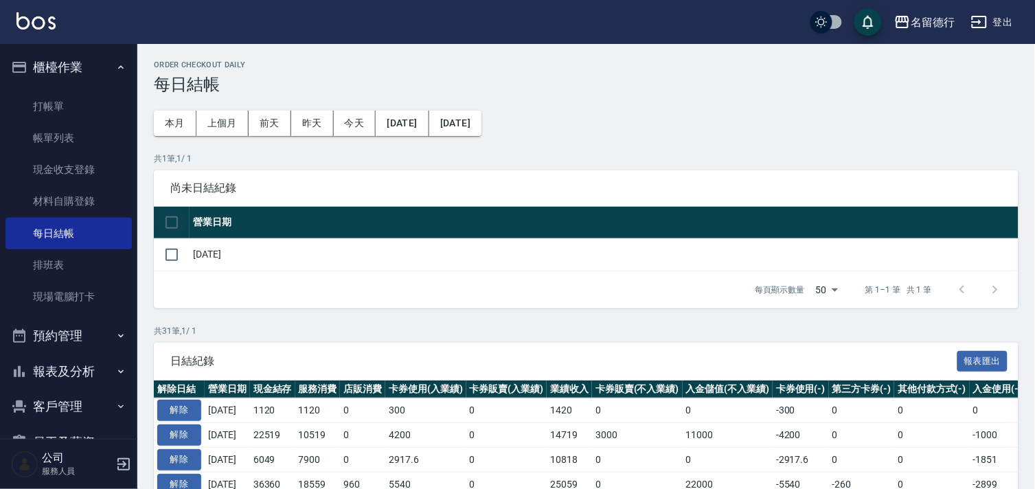
click at [175, 224] on input "checkbox" at bounding box center [171, 222] width 29 height 29
checkbox input "true"
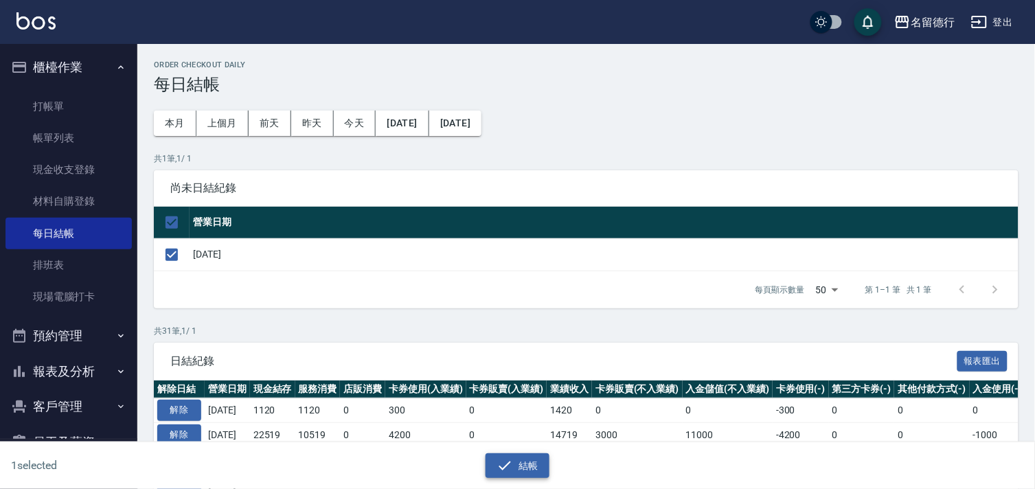
click at [514, 466] on button "結帳" at bounding box center [518, 465] width 64 height 25
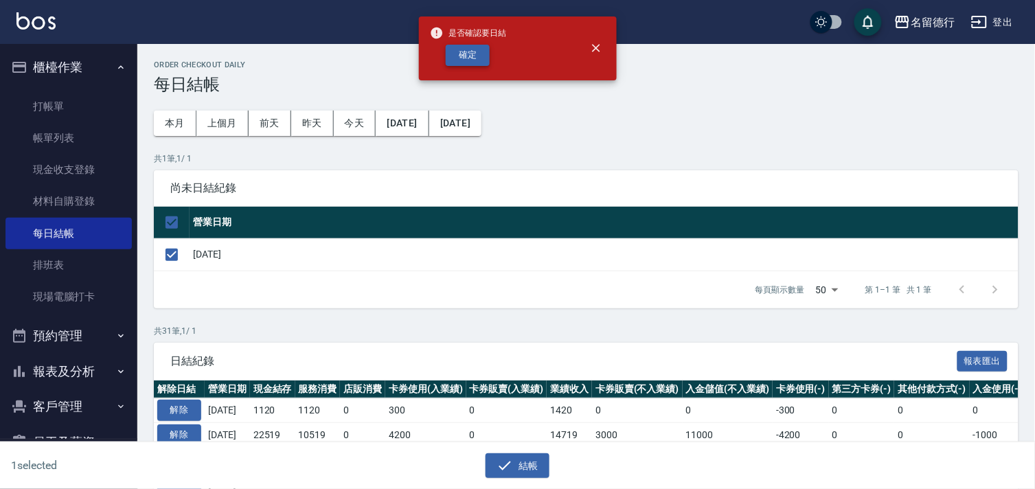
click at [471, 56] on button "確定" at bounding box center [468, 55] width 44 height 21
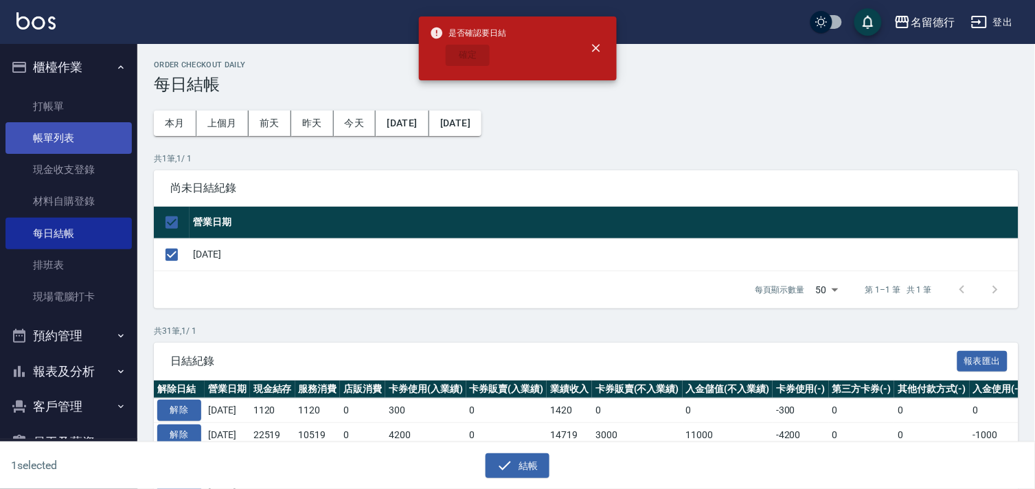
checkbox input "false"
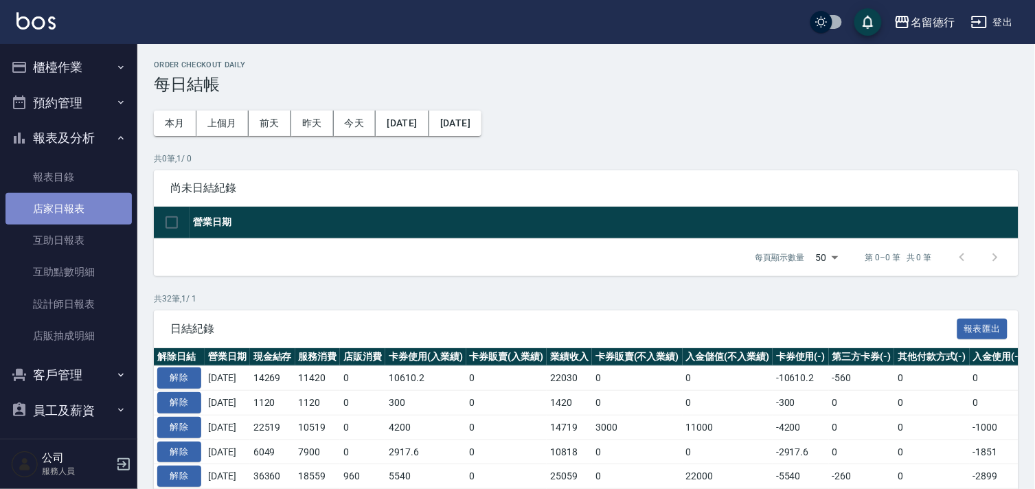
click at [71, 210] on link "店家日報表" at bounding box center [68, 209] width 126 height 32
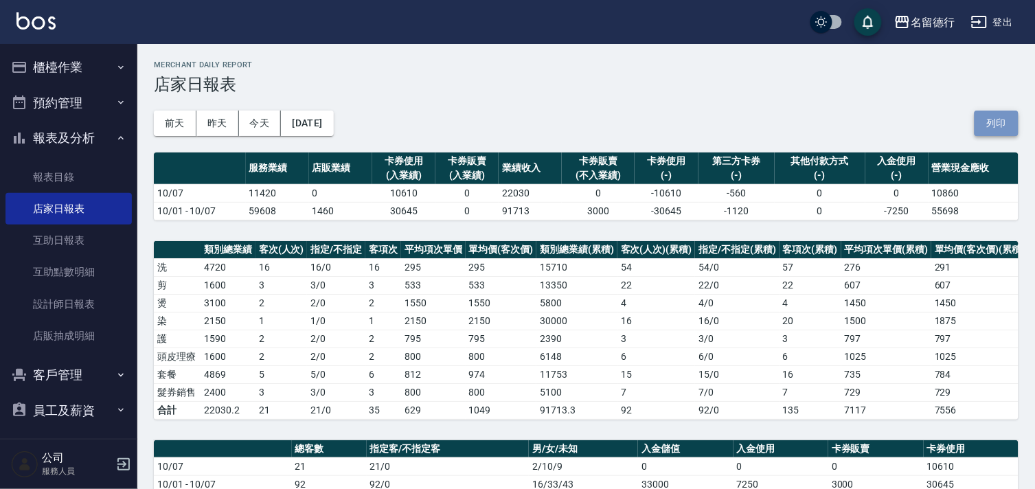
click at [997, 119] on button "列印" at bounding box center [997, 123] width 44 height 25
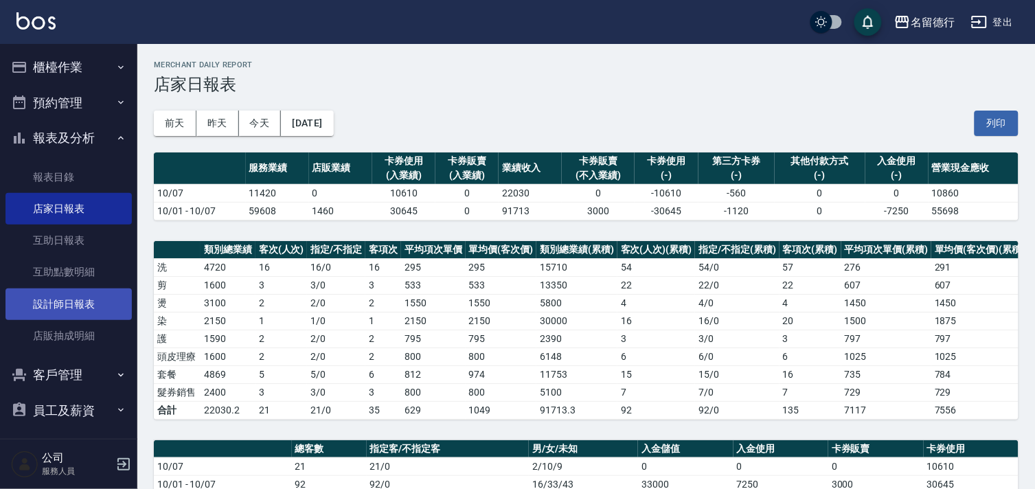
click at [56, 305] on link "設計師日報表" at bounding box center [68, 304] width 126 height 32
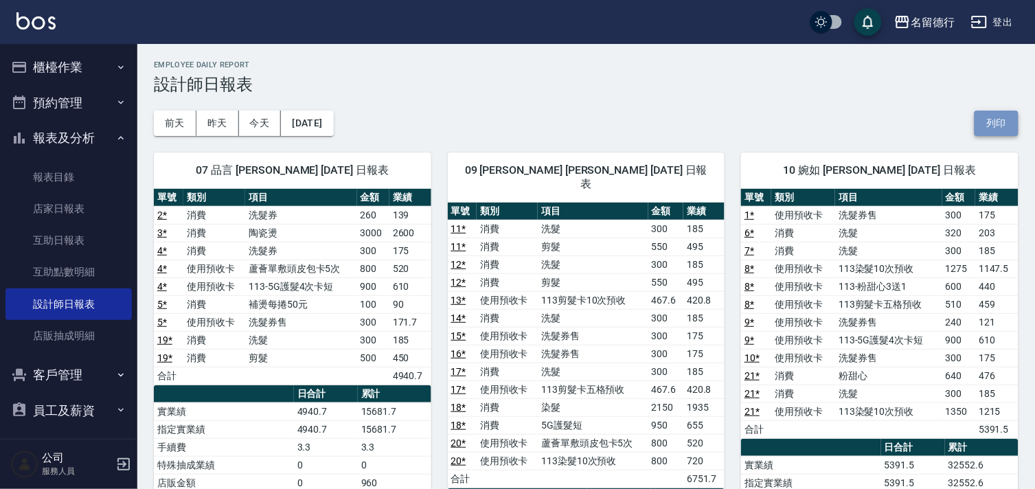
click at [1001, 124] on button "列印" at bounding box center [997, 123] width 44 height 25
